Goal: Information Seeking & Learning: Learn about a topic

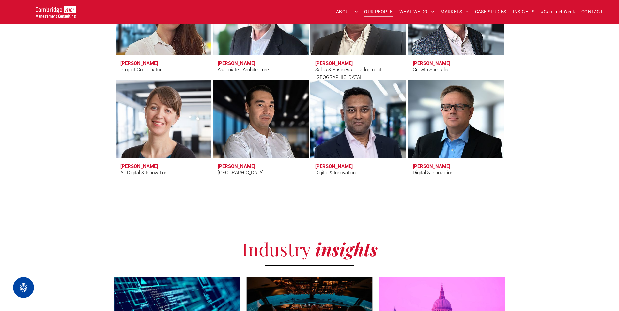
scroll to position [2121, 0]
